Goal: Task Accomplishment & Management: Manage account settings

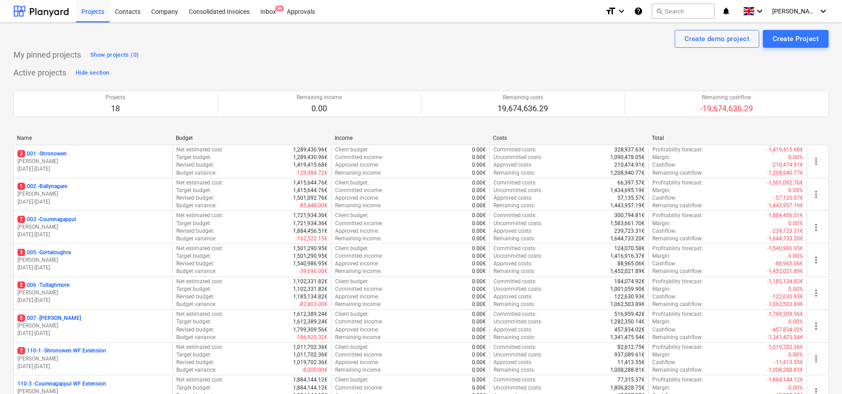
click at [552, 55] on div "My pinned projects Show projects (0)" at bounding box center [420, 55] width 815 height 14
click at [797, 16] on div "[PERSON_NAME] keyboard_arrow_down" at bounding box center [800, 11] width 56 height 22
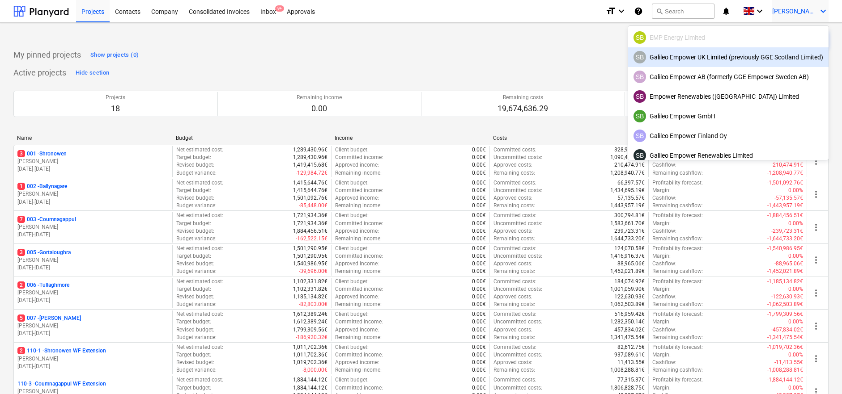
click at [676, 40] on div "SB EMP Energy Limited" at bounding box center [728, 37] width 190 height 13
click at [421, 33] on div at bounding box center [421, 197] width 842 height 394
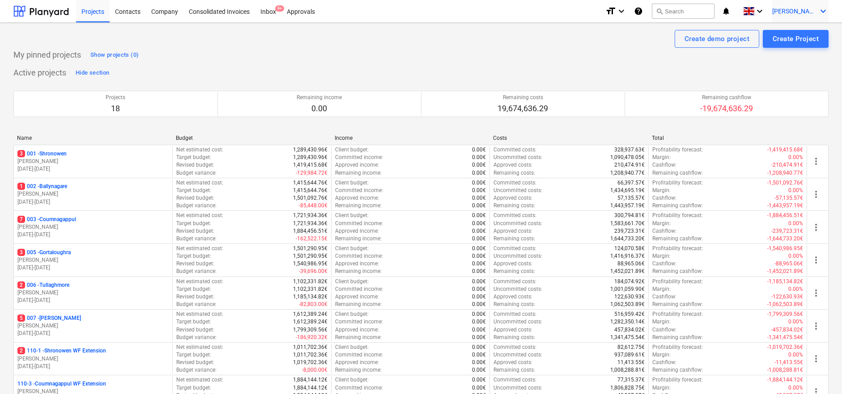
click at [817, 11] on icon "keyboard_arrow_down" at bounding box center [822, 11] width 11 height 11
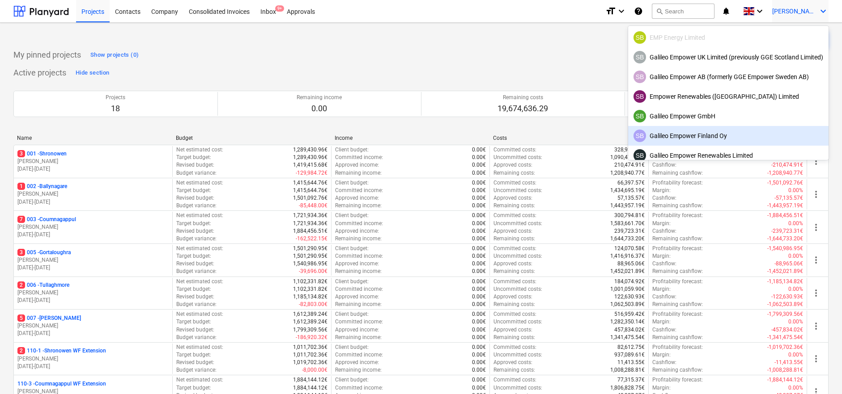
scroll to position [56, 0]
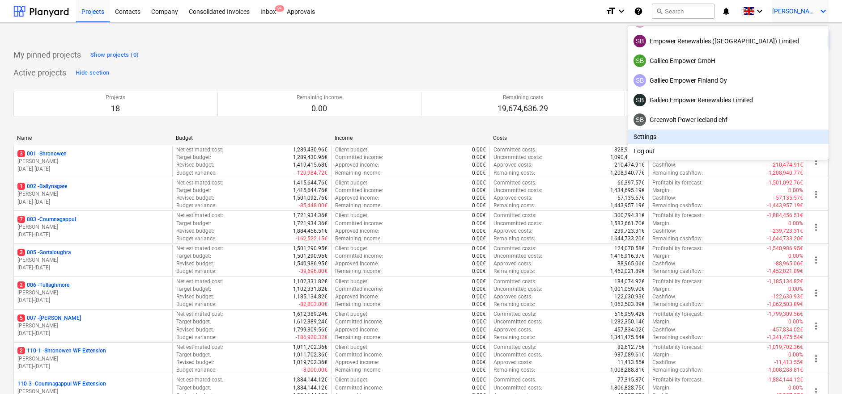
click at [661, 133] on div "Settings" at bounding box center [728, 137] width 200 height 14
